Goal: Task Accomplishment & Management: Complete application form

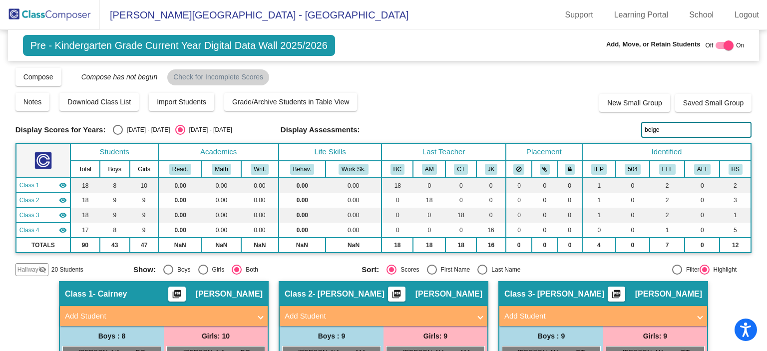
scroll to position [65, 0]
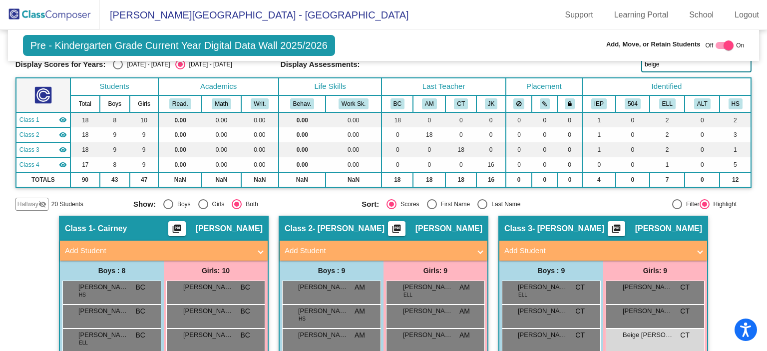
click at [49, 15] on img at bounding box center [50, 14] width 100 height 29
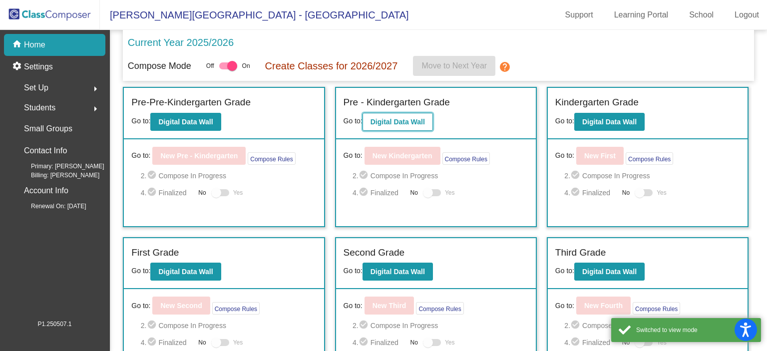
click at [416, 119] on b "Digital Data Wall" at bounding box center [398, 122] width 54 height 8
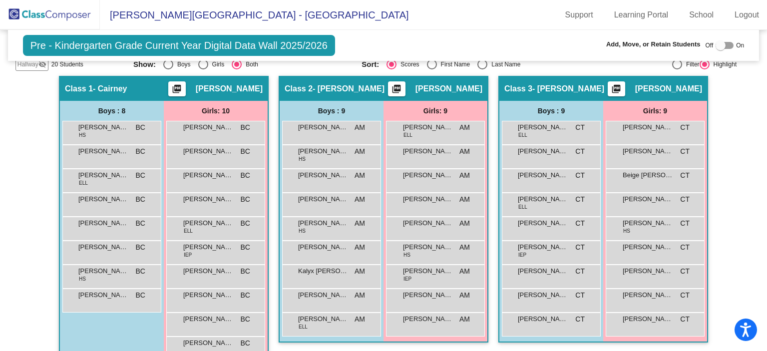
scroll to position [208, 0]
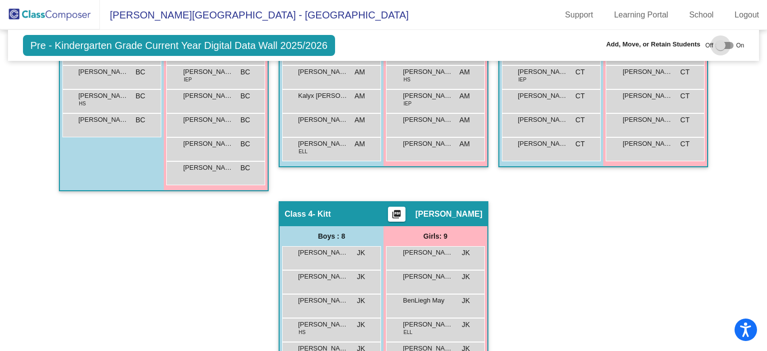
click at [721, 41] on label at bounding box center [725, 45] width 18 height 12
checkbox input "true"
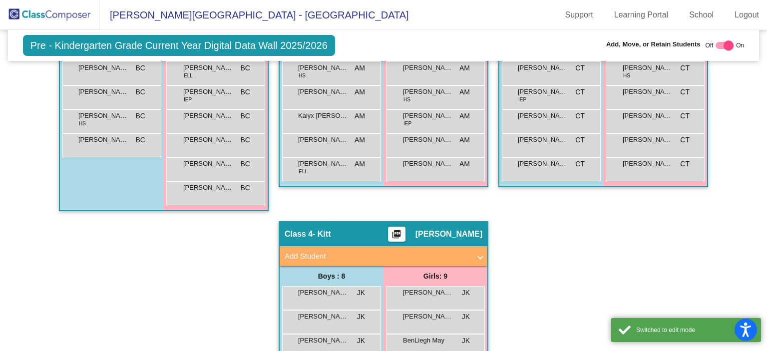
scroll to position [401, 0]
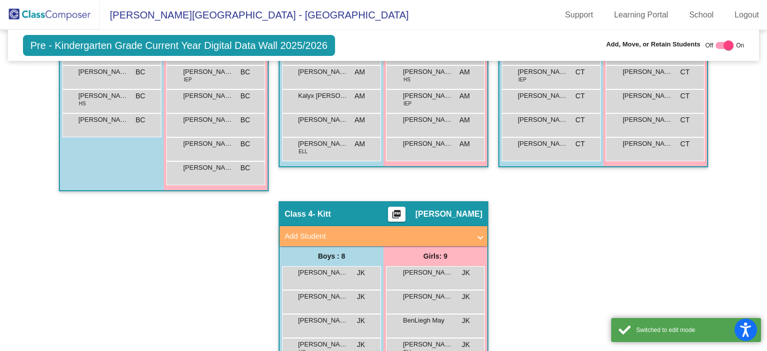
click at [377, 235] on mat-panel-title "Add Student" at bounding box center [378, 236] width 186 height 11
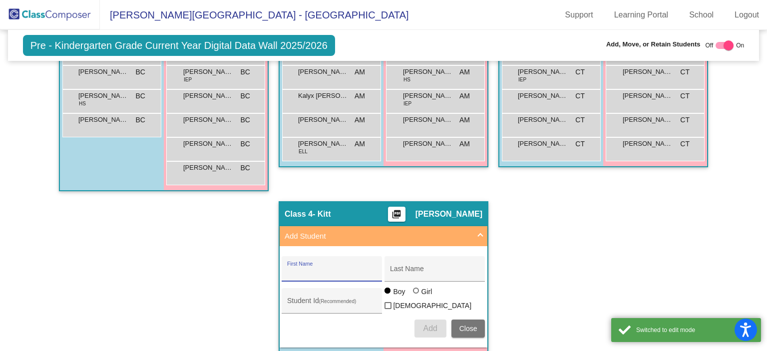
click at [316, 269] on input "First Name" at bounding box center [332, 273] width 90 height 8
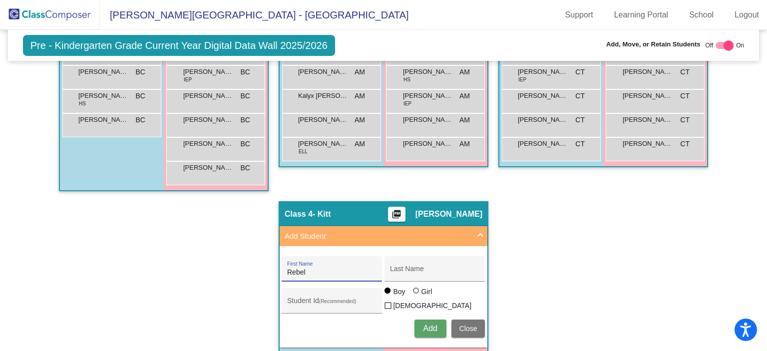
type input "Rebel"
type input "[PERSON_NAME]"
click at [415, 294] on div at bounding box center [416, 291] width 6 height 6
click at [417, 296] on input "Girl" at bounding box center [417, 296] width 0 height 0
radio input "true"
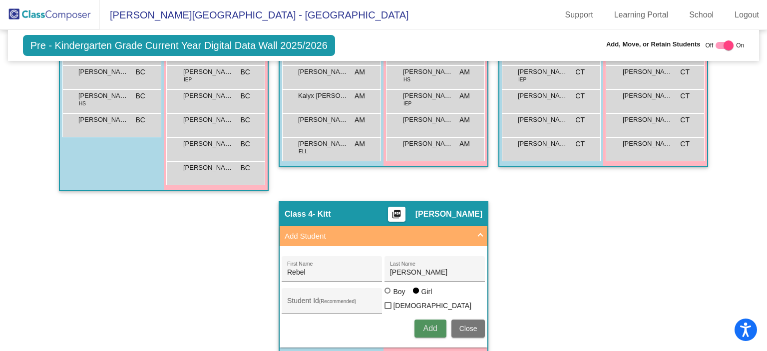
click at [426, 324] on span "Add" at bounding box center [430, 328] width 14 height 8
click at [59, 8] on img at bounding box center [50, 14] width 100 height 29
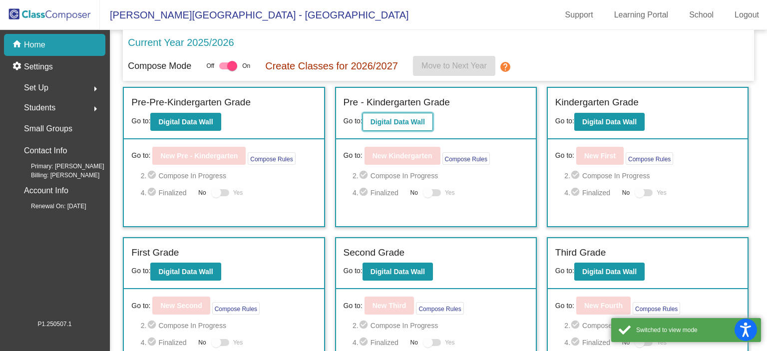
click at [376, 120] on b "Digital Data Wall" at bounding box center [398, 122] width 54 height 8
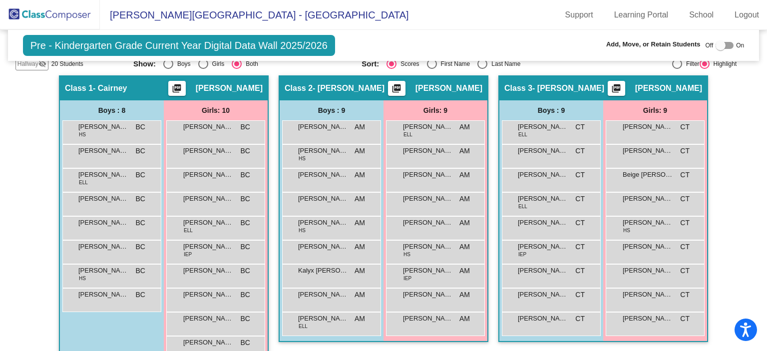
scroll to position [207, 0]
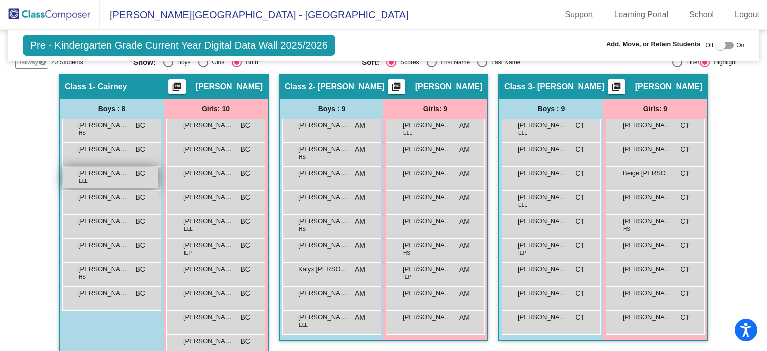
click at [101, 178] on div "[PERSON_NAME] ELL BC lock do_not_disturb_alt" at bounding box center [110, 177] width 95 height 20
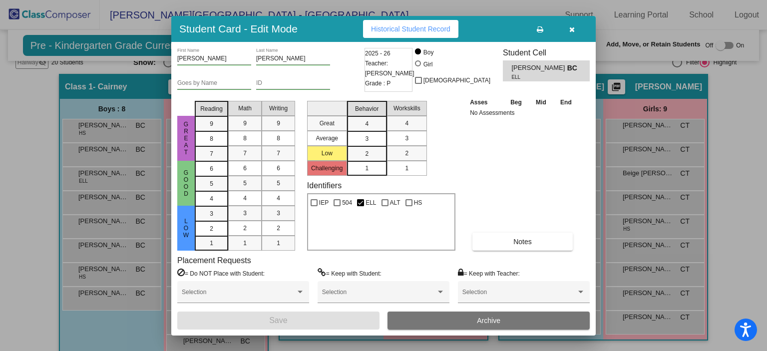
click at [575, 27] on button "button" at bounding box center [572, 29] width 32 height 18
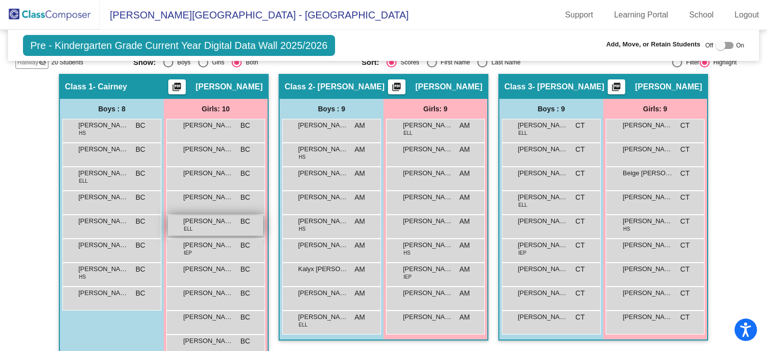
click at [215, 223] on span "[PERSON_NAME]" at bounding box center [208, 221] width 50 height 10
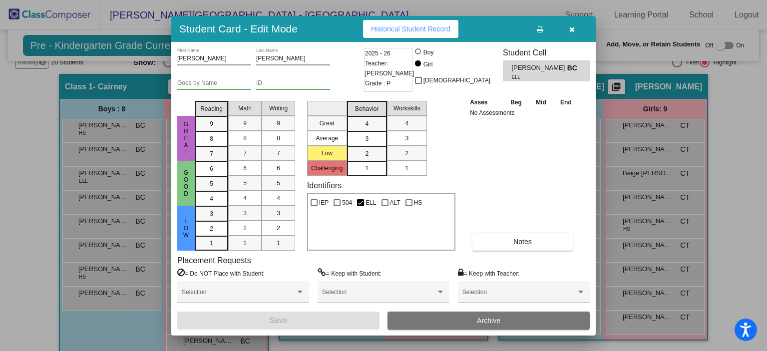
click at [573, 26] on icon "button" at bounding box center [571, 29] width 5 height 7
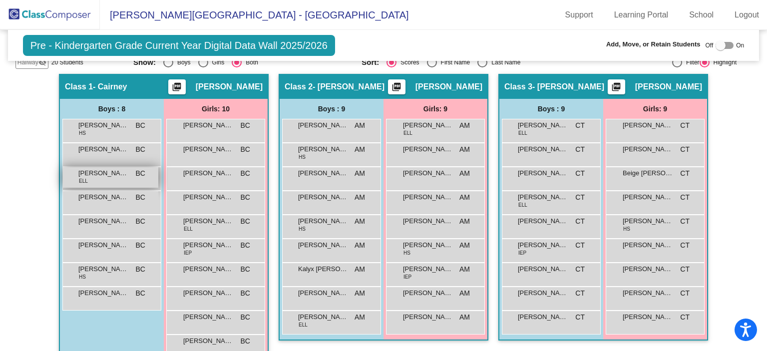
click at [113, 168] on span "[PERSON_NAME]" at bounding box center [103, 173] width 50 height 10
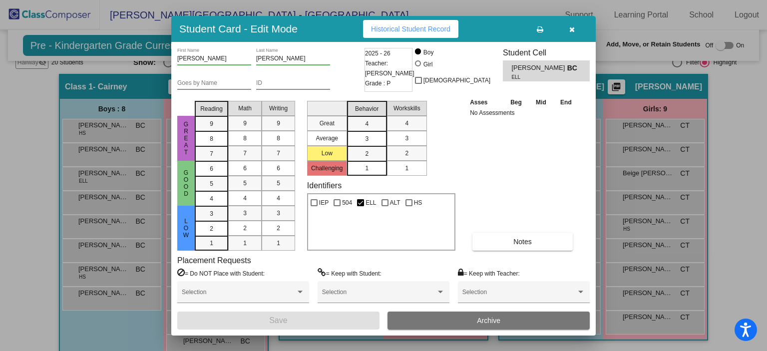
click at [575, 26] on button "button" at bounding box center [572, 29] width 32 height 18
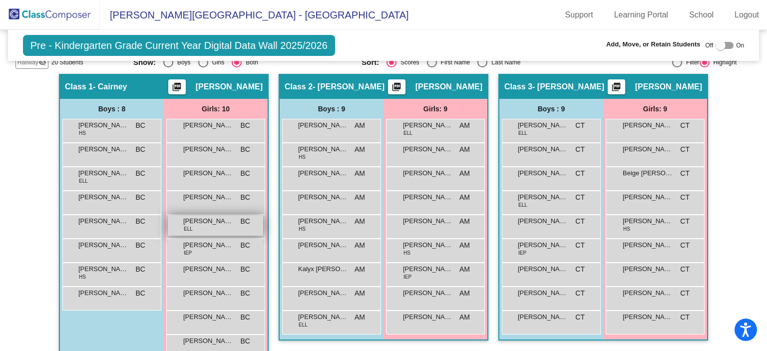
click at [224, 228] on div "[PERSON_NAME] ELL BC lock do_not_disturb_alt" at bounding box center [215, 225] width 95 height 20
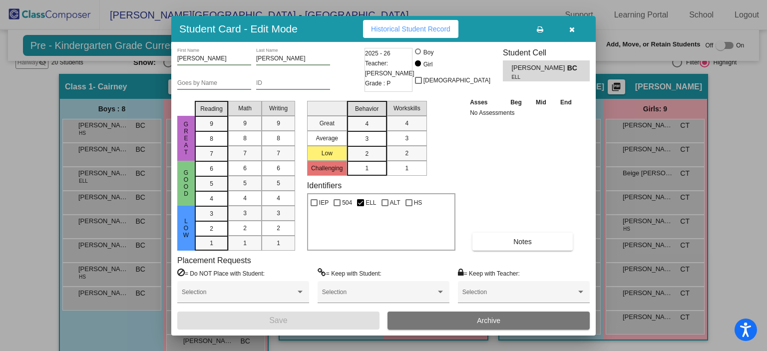
drag, startPoint x: 561, startPoint y: 25, endPoint x: 567, endPoint y: 25, distance: 6.5
click at [567, 25] on button "button" at bounding box center [572, 29] width 32 height 18
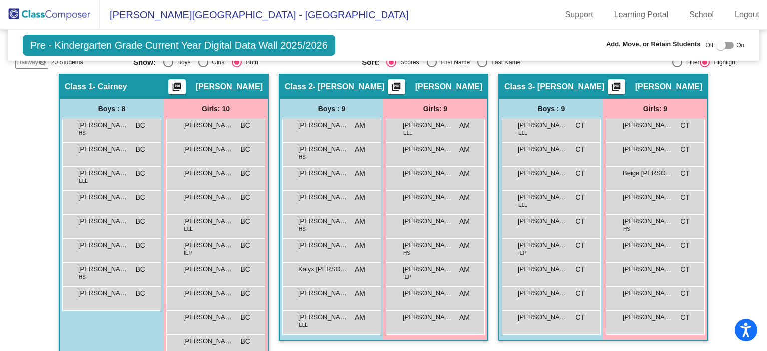
click at [433, 132] on div "[PERSON_NAME] ELL AM lock do_not_disturb_alt" at bounding box center [435, 129] width 95 height 20
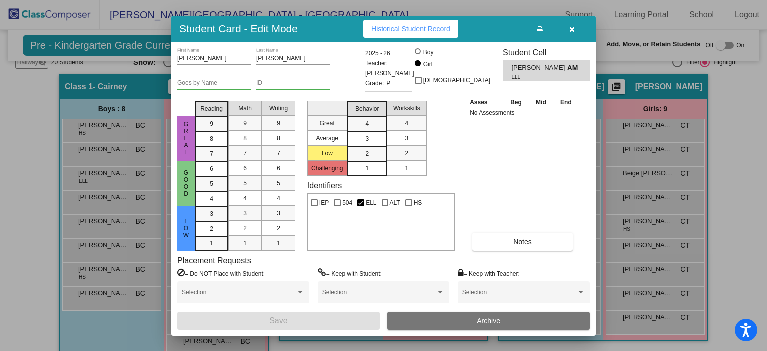
click at [570, 28] on icon "button" at bounding box center [571, 29] width 5 height 7
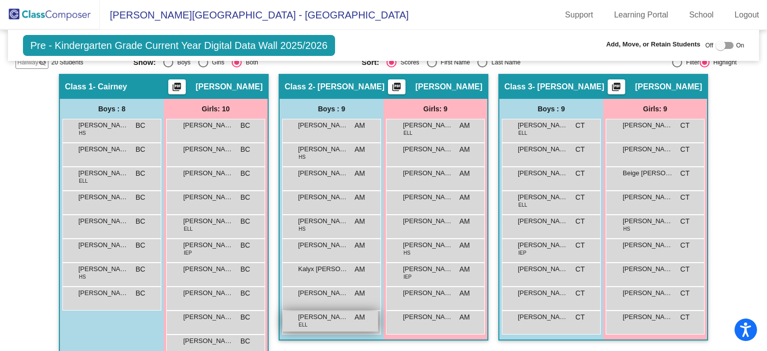
click at [314, 321] on div "[PERSON_NAME] De La [PERSON_NAME] ELL AM lock do_not_disturb_alt" at bounding box center [330, 321] width 95 height 20
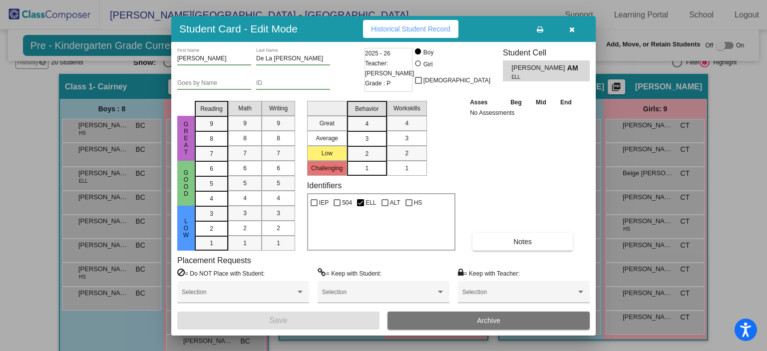
click at [570, 27] on icon "button" at bounding box center [571, 29] width 5 height 7
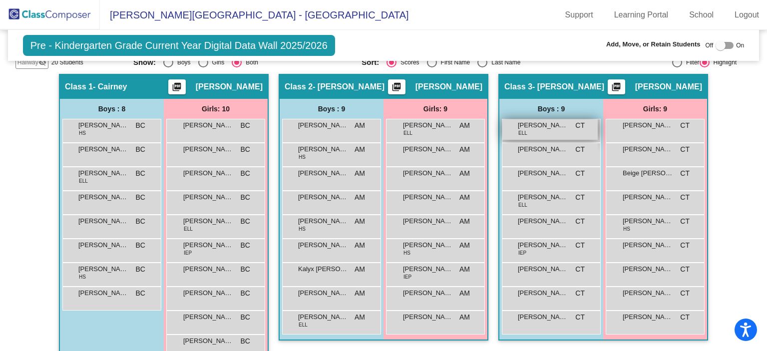
click at [555, 135] on div "[PERSON_NAME] [PERSON_NAME] CT lock do_not_disturb_alt" at bounding box center [550, 129] width 95 height 20
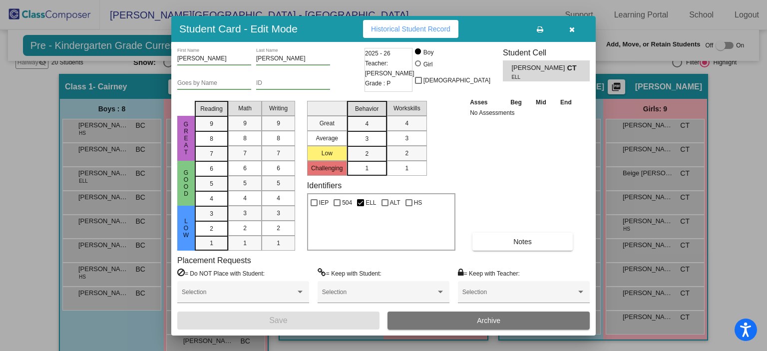
click at [572, 29] on icon "button" at bounding box center [571, 29] width 5 height 7
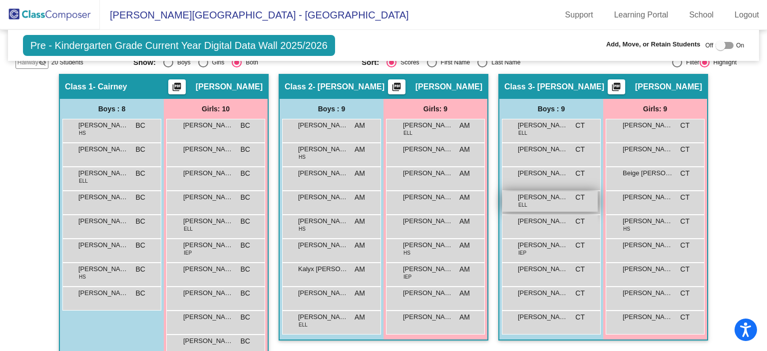
click at [541, 200] on span "[PERSON_NAME]" at bounding box center [543, 197] width 50 height 10
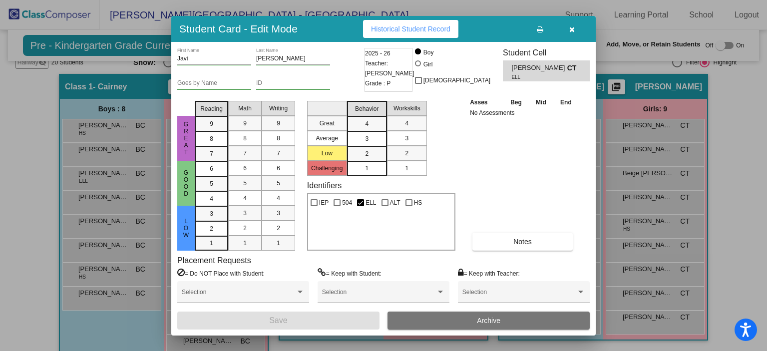
click at [577, 29] on button "button" at bounding box center [572, 29] width 32 height 18
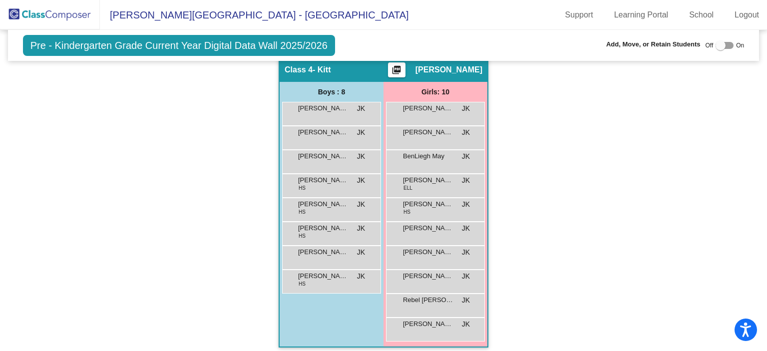
scroll to position [529, 0]
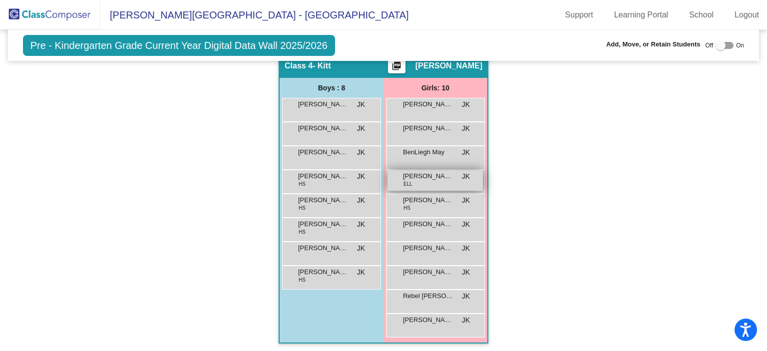
click at [452, 183] on div "[PERSON_NAME] [PERSON_NAME] [PERSON_NAME] lock do_not_disturb_alt" at bounding box center [435, 180] width 95 height 20
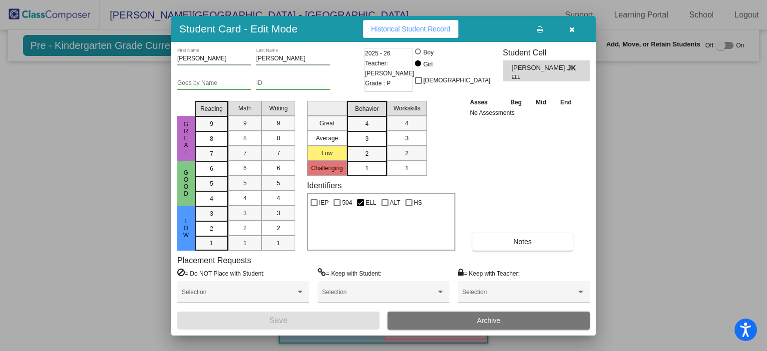
click at [569, 30] on icon "button" at bounding box center [571, 29] width 5 height 7
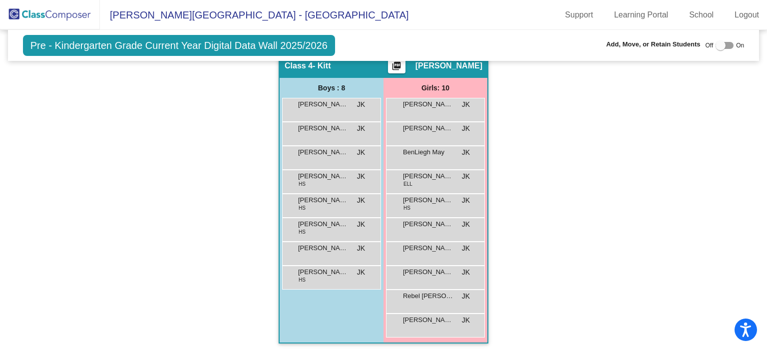
scroll to position [528, 0]
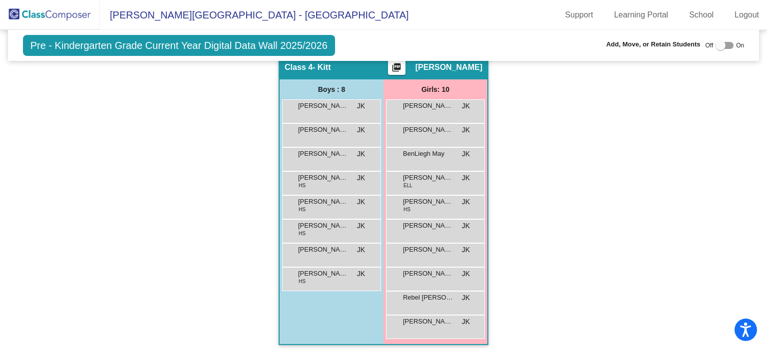
click at [28, 13] on img at bounding box center [50, 14] width 100 height 29
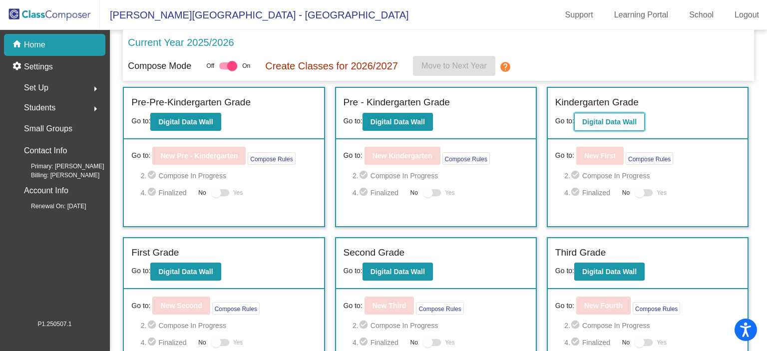
click at [617, 124] on b "Digital Data Wall" at bounding box center [609, 122] width 54 height 8
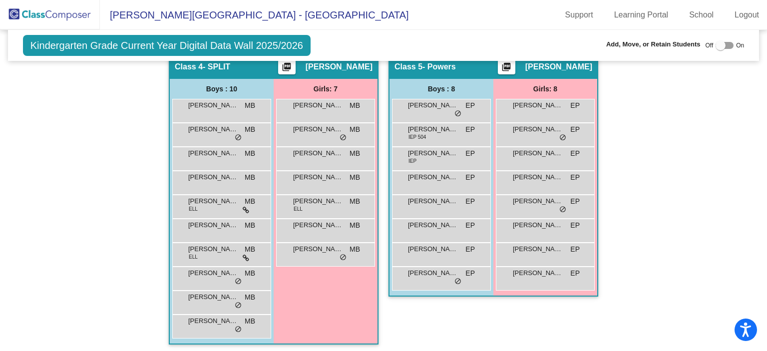
scroll to position [544, 0]
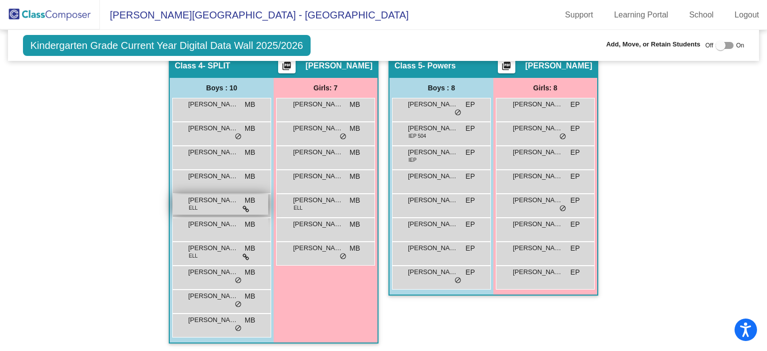
click at [216, 200] on span "[PERSON_NAME] De [PERSON_NAME] [PERSON_NAME]" at bounding box center [213, 200] width 50 height 10
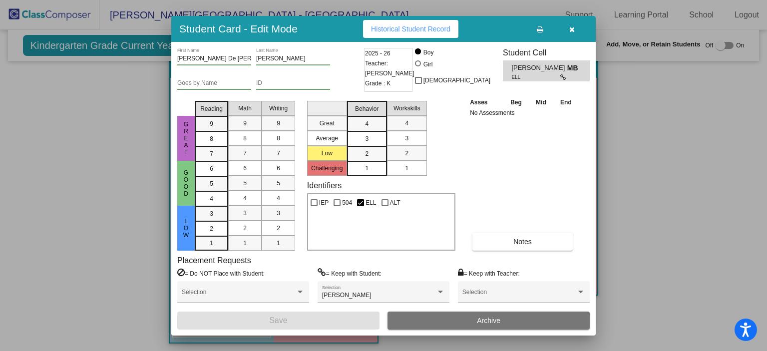
drag, startPoint x: 569, startPoint y: 27, endPoint x: 563, endPoint y: 35, distance: 10.3
click at [569, 27] on icon "button" at bounding box center [571, 29] width 5 height 7
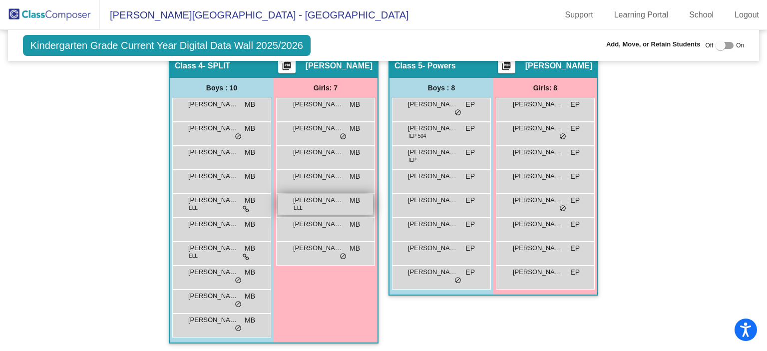
click at [324, 203] on div "Sairin [PERSON_NAME] ELL MB lock do_not_disturb_alt" at bounding box center [325, 204] width 95 height 20
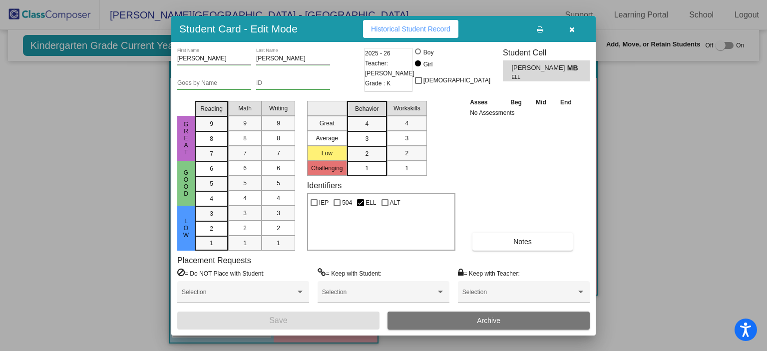
click at [575, 28] on button "button" at bounding box center [572, 29] width 32 height 18
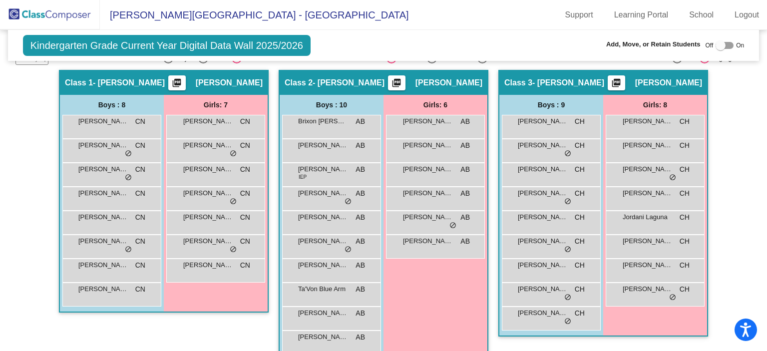
scroll to position [124, 0]
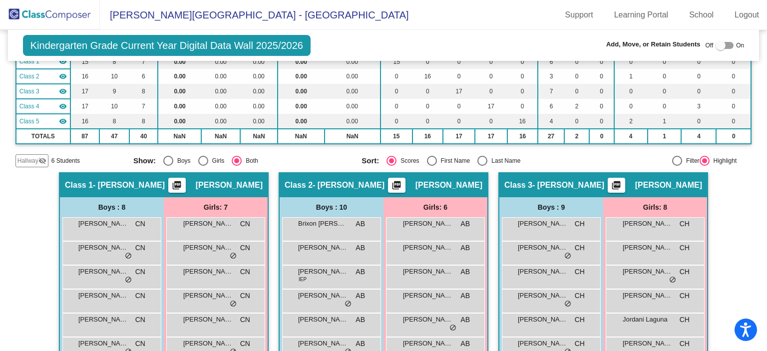
click at [42, 5] on img at bounding box center [50, 14] width 100 height 29
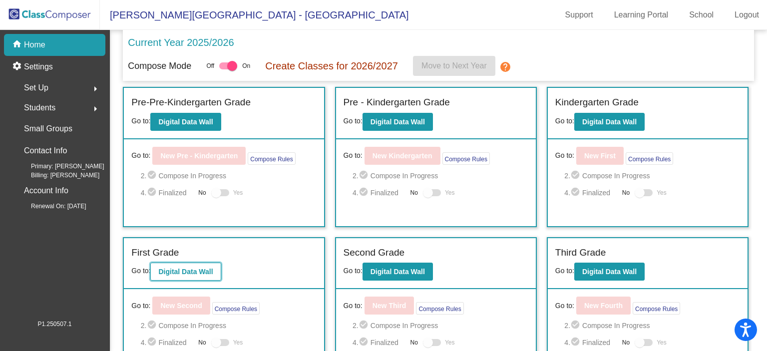
click at [186, 271] on b "Digital Data Wall" at bounding box center [185, 272] width 54 height 8
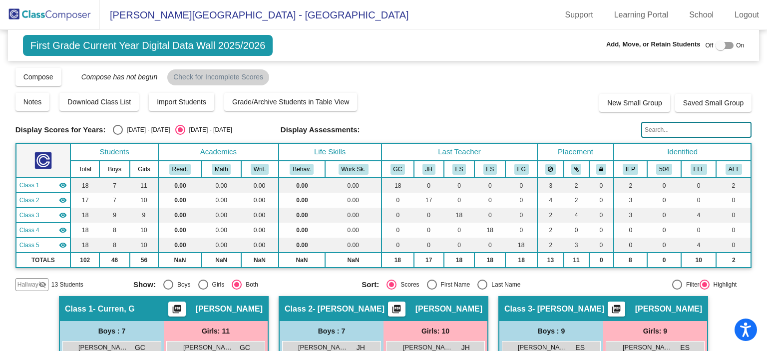
click at [68, 11] on img at bounding box center [50, 14] width 100 height 29
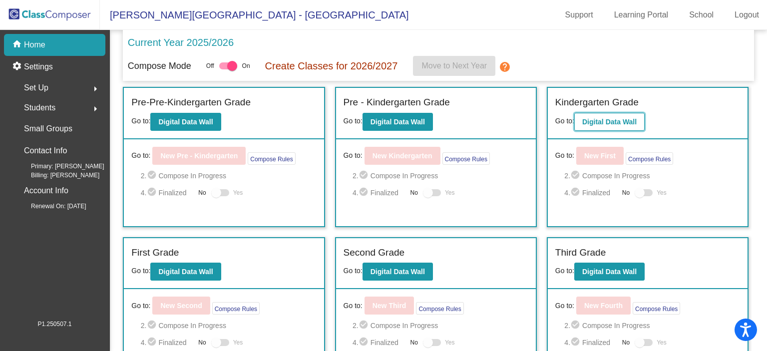
click at [605, 125] on button "Digital Data Wall" at bounding box center [609, 122] width 70 height 18
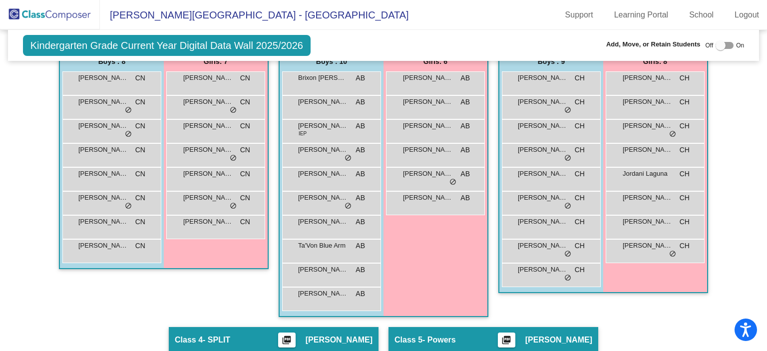
scroll to position [271, 0]
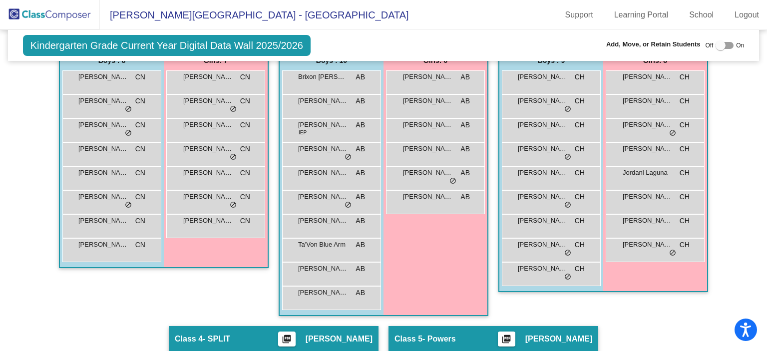
click at [761, 159] on mat-sidenav-content "Kindergarten Grade Current Year Digital Data Wall 2025/2026 Add, Move, or Retai…" at bounding box center [383, 190] width 767 height 321
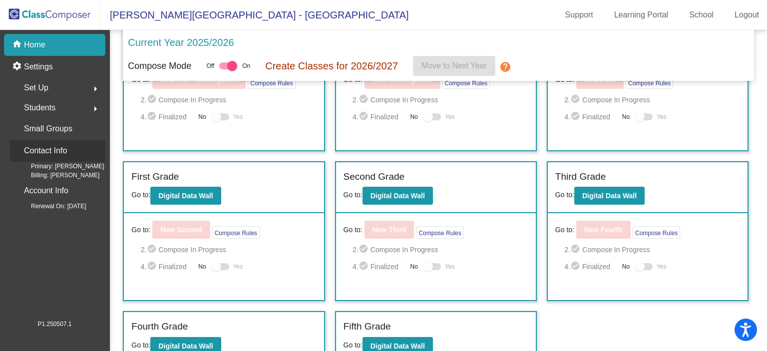
scroll to position [80, 0]
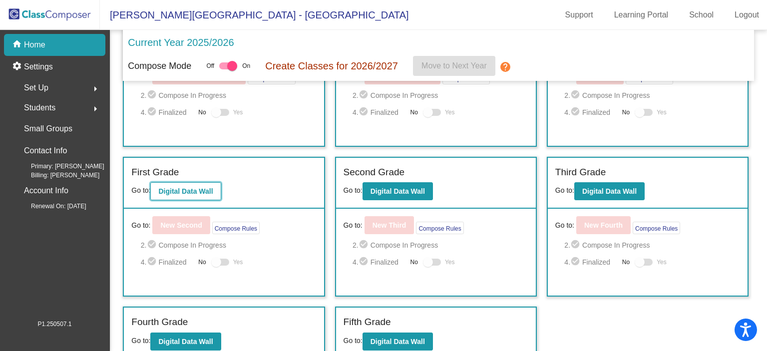
click at [204, 189] on b "Digital Data Wall" at bounding box center [185, 191] width 54 height 8
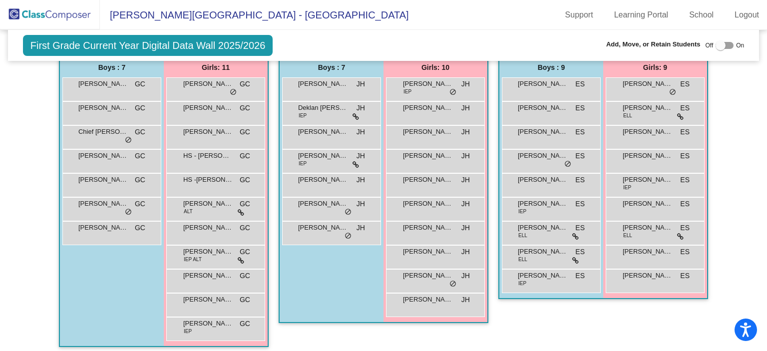
scroll to position [260, 0]
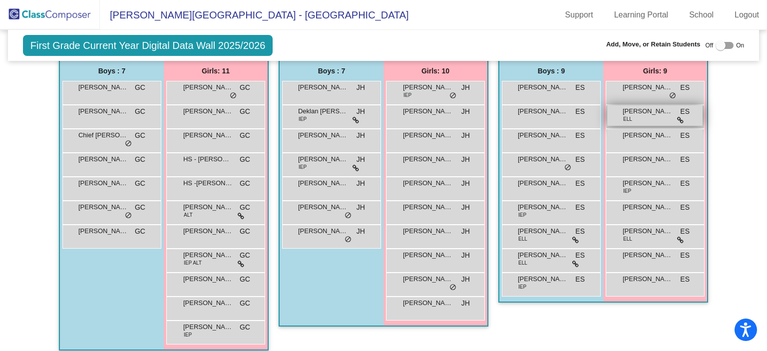
click at [647, 115] on div "[PERSON_NAME] Montserrat [PERSON_NAME] ELL ES lock do_not_disturb_alt" at bounding box center [654, 115] width 95 height 20
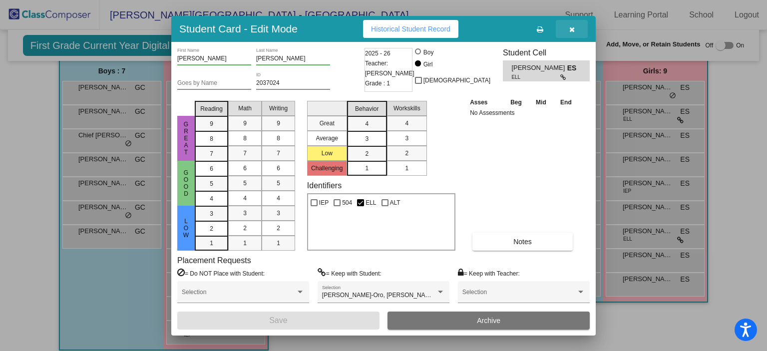
click at [575, 26] on button "button" at bounding box center [572, 29] width 32 height 18
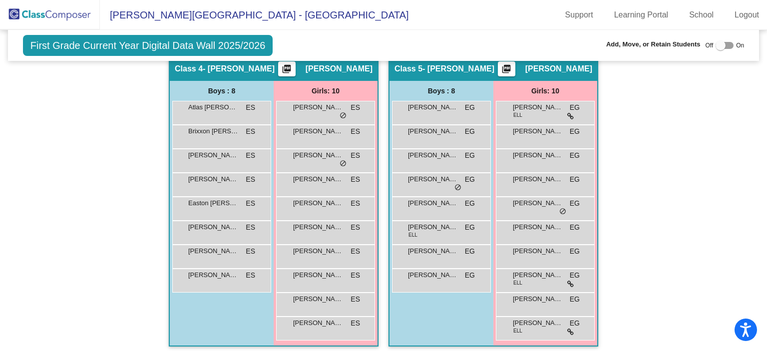
scroll to position [564, 0]
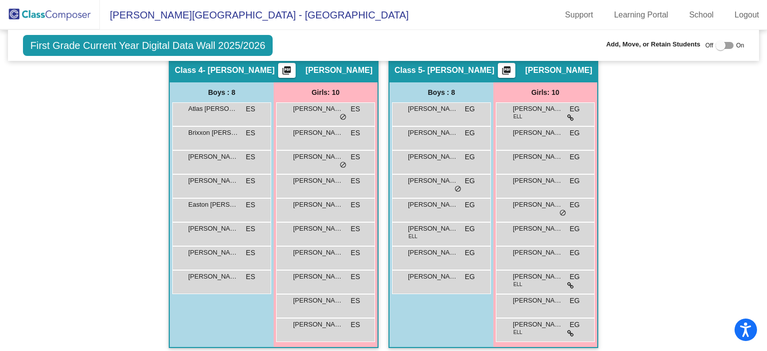
click at [46, 19] on img at bounding box center [50, 14] width 100 height 29
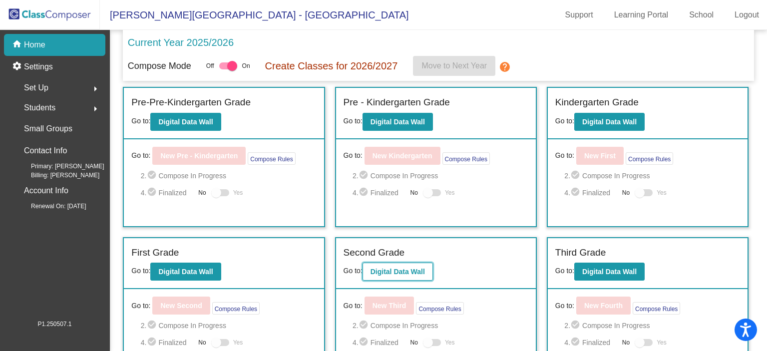
click at [424, 269] on b "Digital Data Wall" at bounding box center [398, 272] width 54 height 8
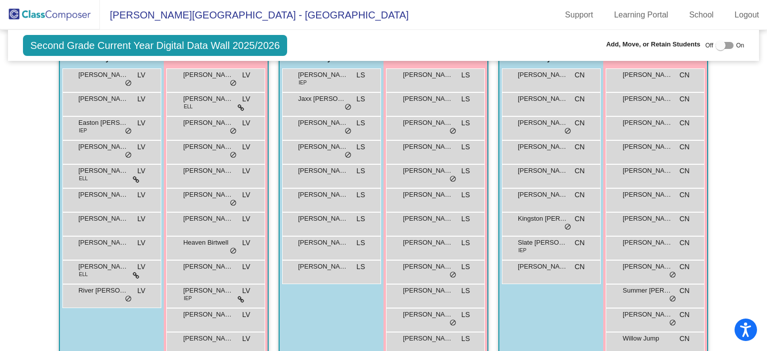
scroll to position [266, 0]
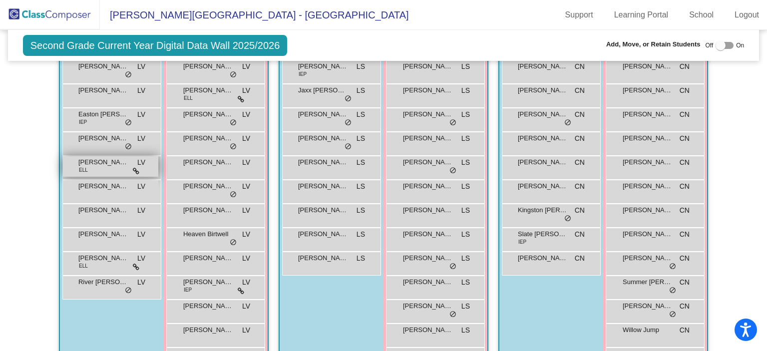
click at [102, 163] on span "[PERSON_NAME]" at bounding box center [103, 162] width 50 height 10
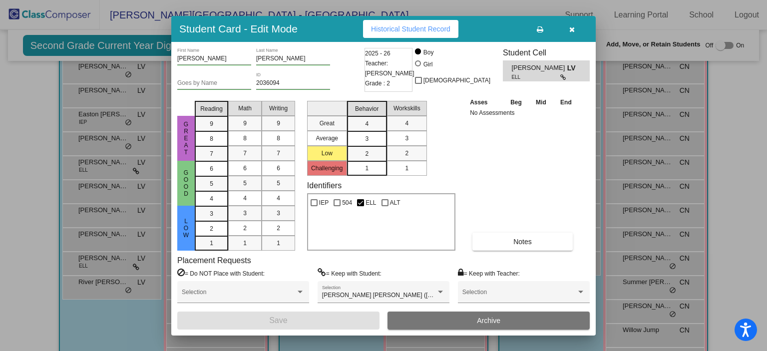
click at [571, 31] on button "button" at bounding box center [572, 29] width 32 height 18
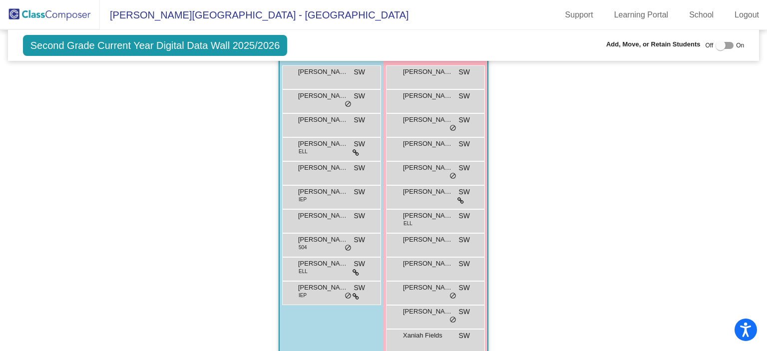
scroll to position [632, 0]
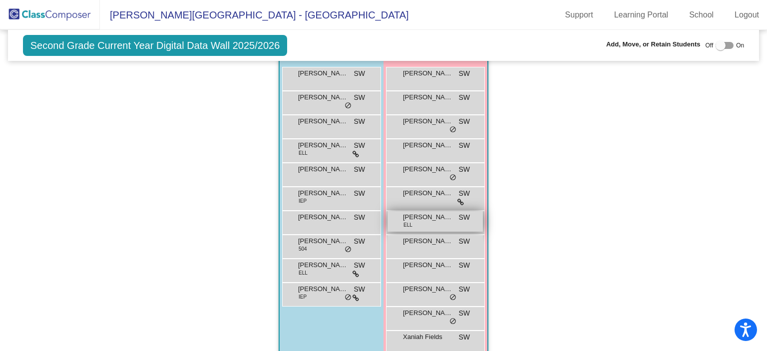
click at [433, 224] on div "[PERSON_NAME] ELL SW lock do_not_disturb_alt" at bounding box center [435, 221] width 95 height 20
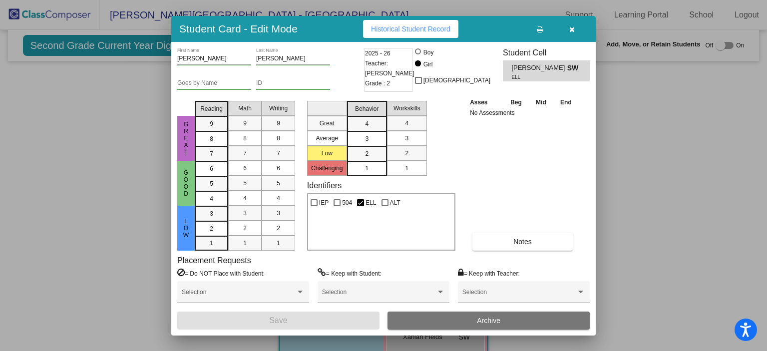
click at [572, 28] on icon "button" at bounding box center [571, 29] width 5 height 7
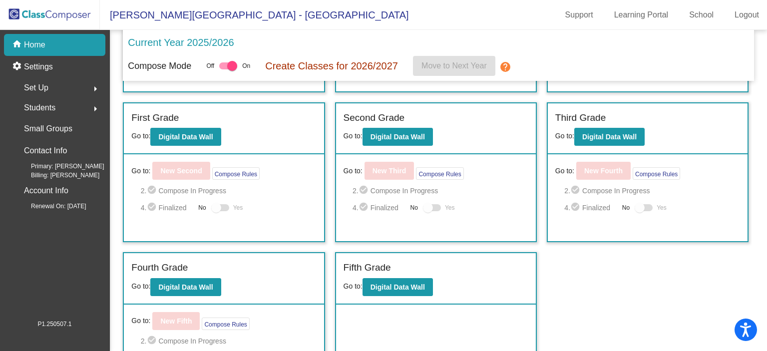
scroll to position [145, 0]
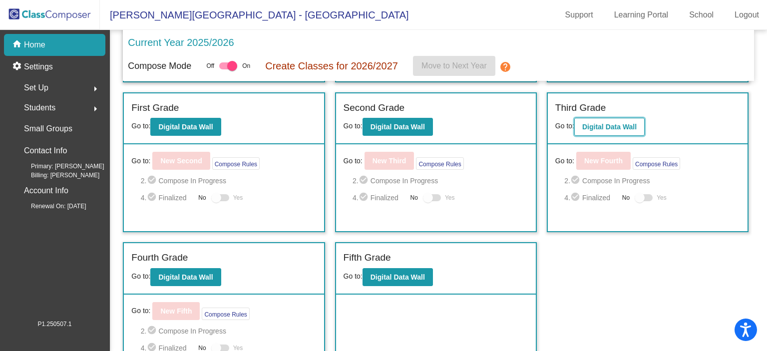
click at [622, 124] on b "Digital Data Wall" at bounding box center [609, 127] width 54 height 8
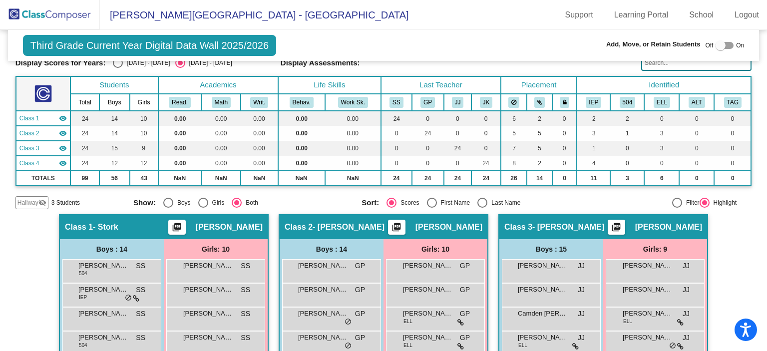
scroll to position [114, 0]
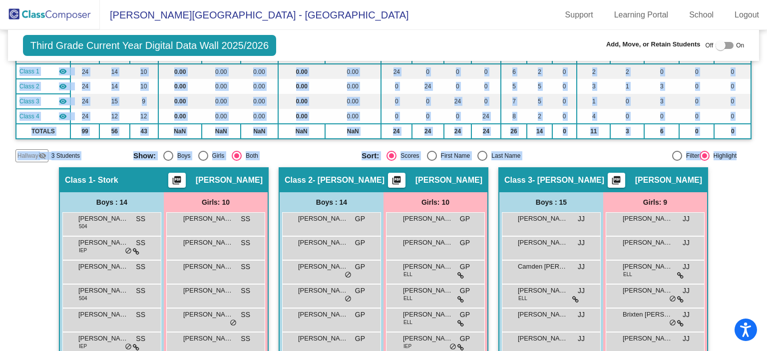
drag, startPoint x: 761, startPoint y: 126, endPoint x: 766, endPoint y: 139, distance: 13.7
click at [763, 141] on mat-sidenav-content "Third Grade Current Year Digital Data Wall 2025/2026 Add, Move, or Retain Stude…" at bounding box center [383, 190] width 767 height 321
drag, startPoint x: 748, startPoint y: 117, endPoint x: 758, endPoint y: 117, distance: 10.0
click at [752, 117] on mat-sidenav-content "Third Grade Current Year Digital Data Wall 2025/2026 Add, Move, or Retain Stude…" at bounding box center [383, 190] width 767 height 321
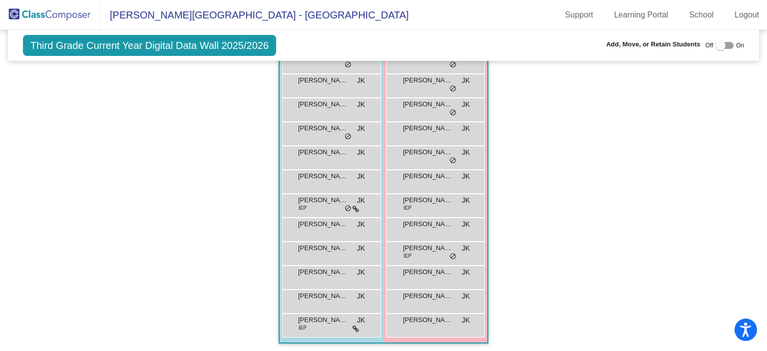
scroll to position [234, 0]
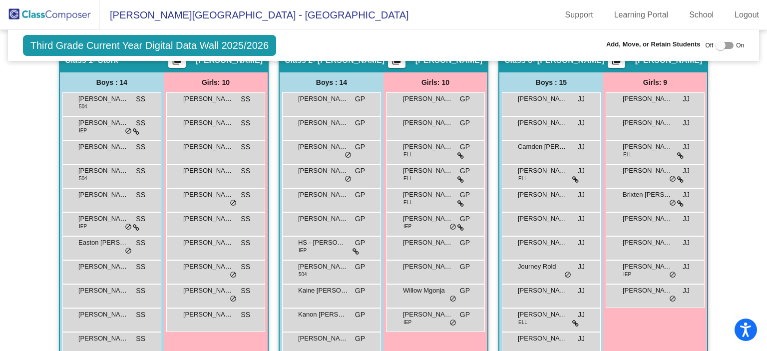
click at [73, 18] on img at bounding box center [50, 14] width 100 height 29
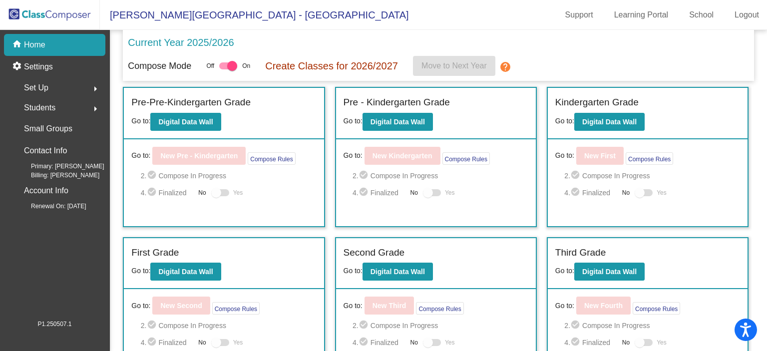
scroll to position [173, 0]
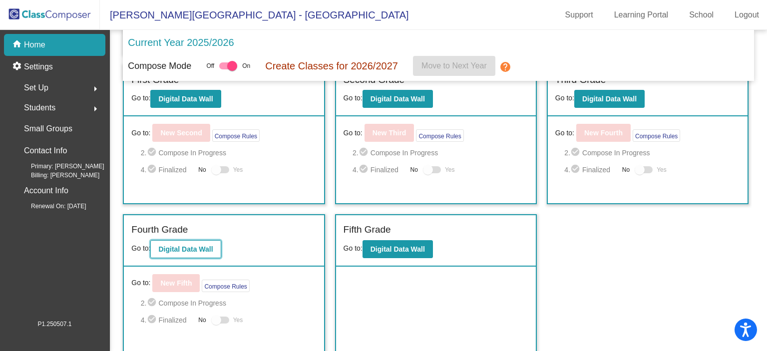
click at [196, 247] on b "Digital Data Wall" at bounding box center [185, 249] width 54 height 8
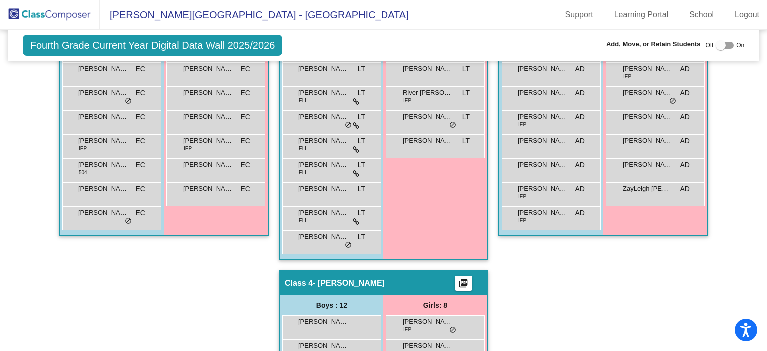
scroll to position [330, 0]
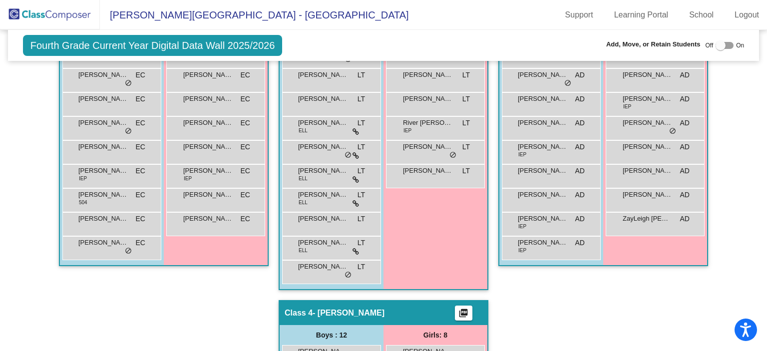
click at [38, 12] on img at bounding box center [50, 14] width 100 height 29
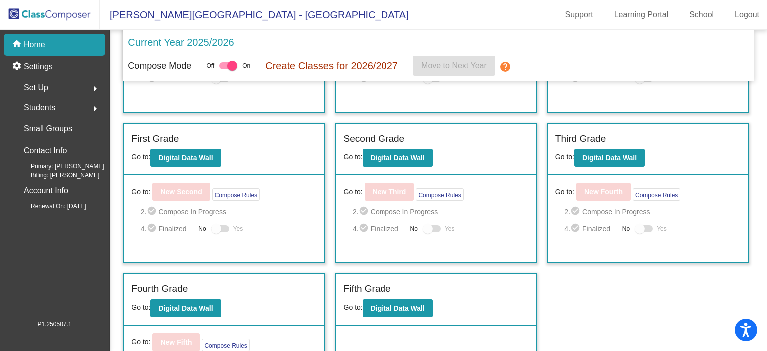
scroll to position [173, 0]
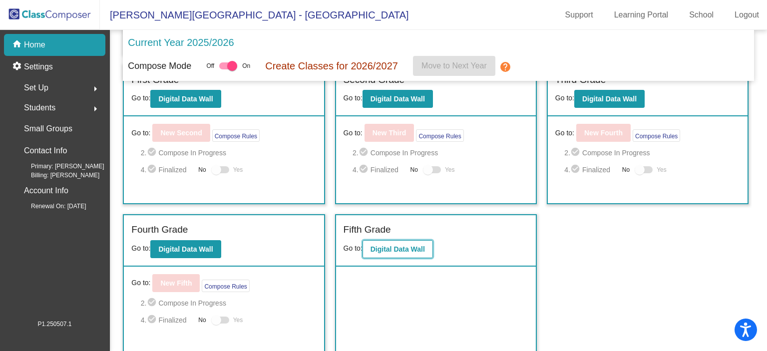
click at [424, 247] on b "Digital Data Wall" at bounding box center [398, 249] width 54 height 8
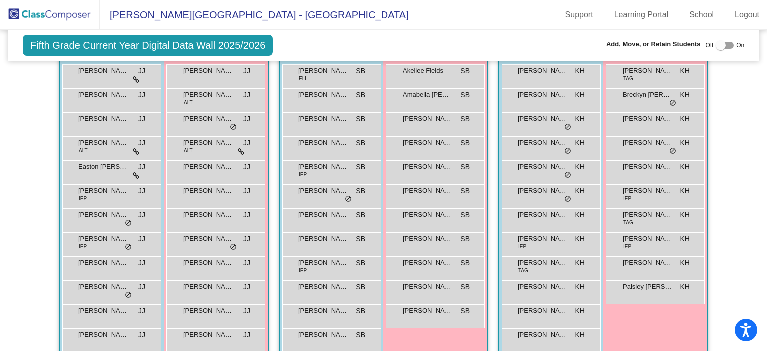
scroll to position [270, 0]
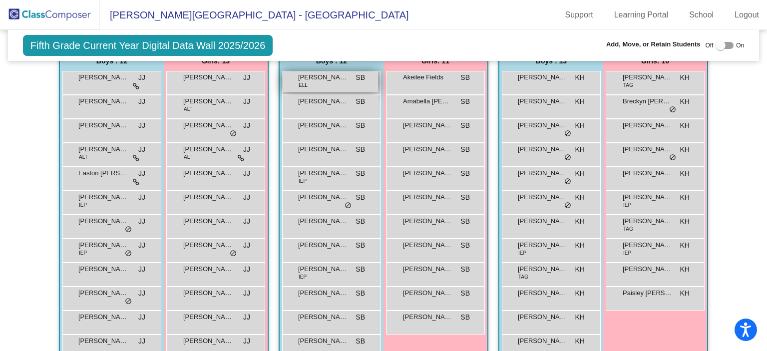
click at [316, 75] on span "[PERSON_NAME]" at bounding box center [323, 77] width 50 height 10
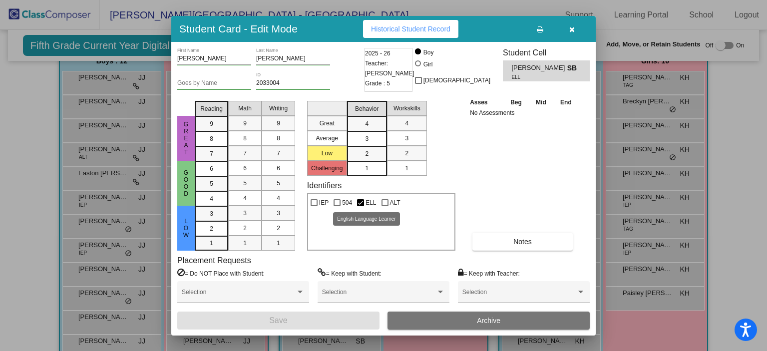
click at [360, 202] on div at bounding box center [360, 202] width 7 height 7
click at [360, 206] on input "ELL" at bounding box center [360, 206] width 0 height 0
checkbox input "false"
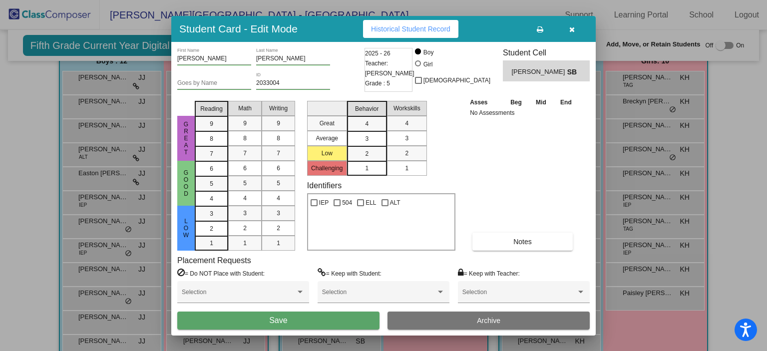
click at [311, 319] on button "Save" at bounding box center [278, 321] width 202 height 18
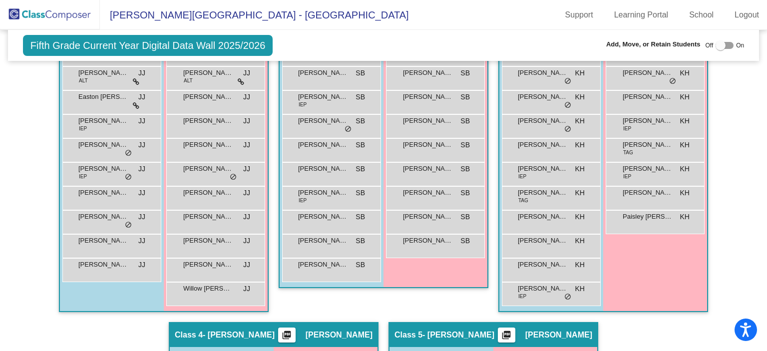
scroll to position [339, 0]
